Goal: Navigation & Orientation: Find specific page/section

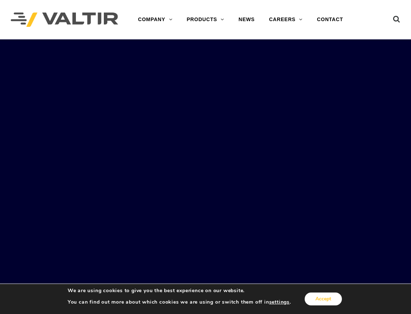
click at [324, 303] on button "Accept" at bounding box center [322, 298] width 37 height 13
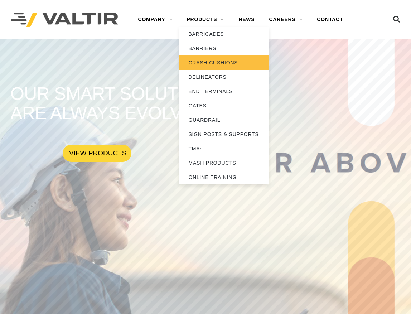
click at [207, 63] on link "CRASH CUSHIONS" at bounding box center [223, 62] width 89 height 14
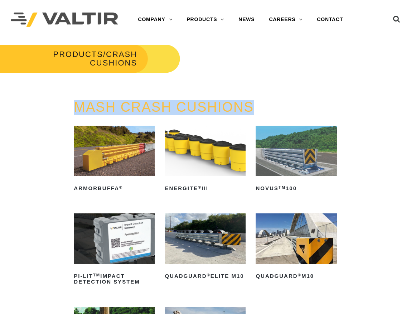
drag, startPoint x: 70, startPoint y: 109, endPoint x: 265, endPoint y: 107, distance: 194.6
click at [265, 107] on div "MASH CRASH CUSHIONS ArmorBuffa ® Read more ENERGITE ® III Read more NOVUS TM 10…" at bounding box center [205, 261] width 274 height 322
copy link "MASH CRASH CUSHIONS"
